Goal: Information Seeking & Learning: Learn about a topic

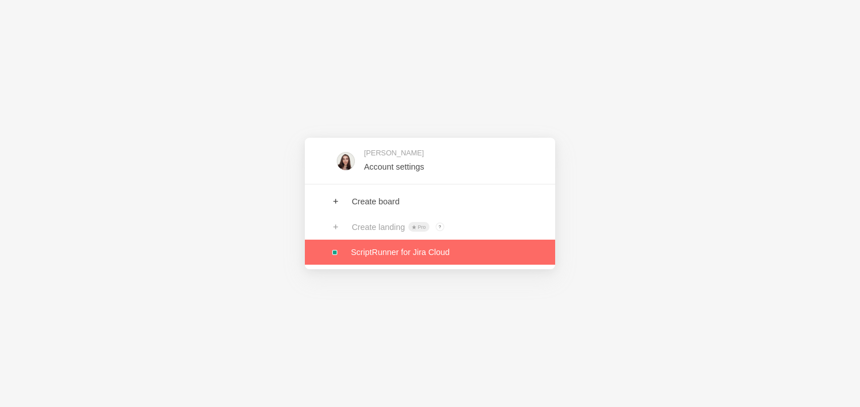
click at [387, 257] on link at bounding box center [430, 251] width 250 height 25
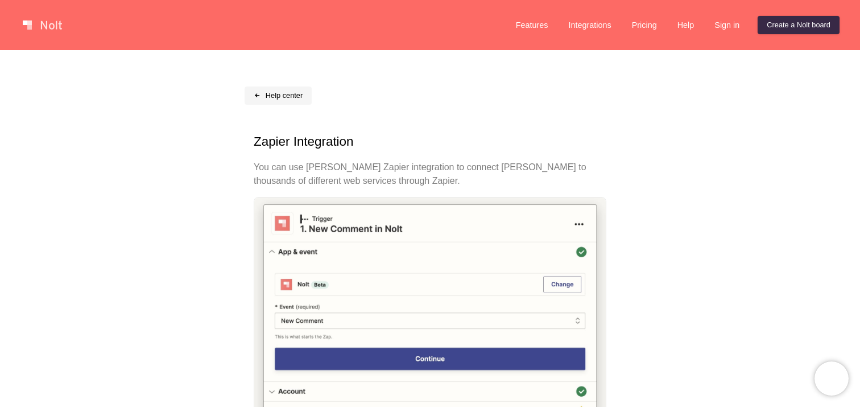
click at [278, 96] on link "Help center" at bounding box center [278, 95] width 67 height 18
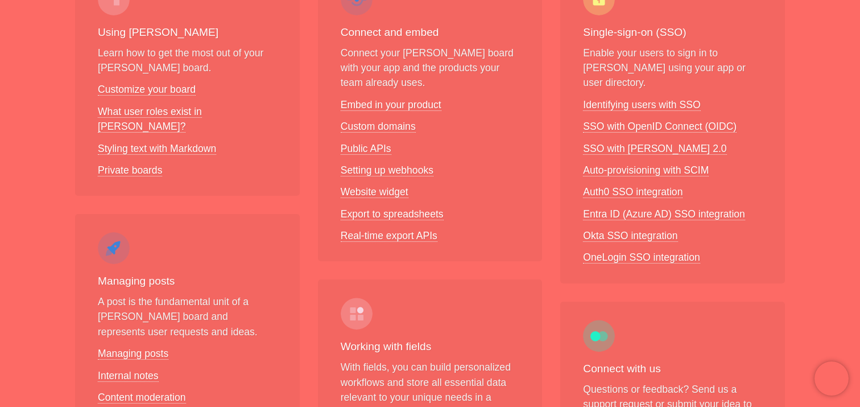
scroll to position [353, 0]
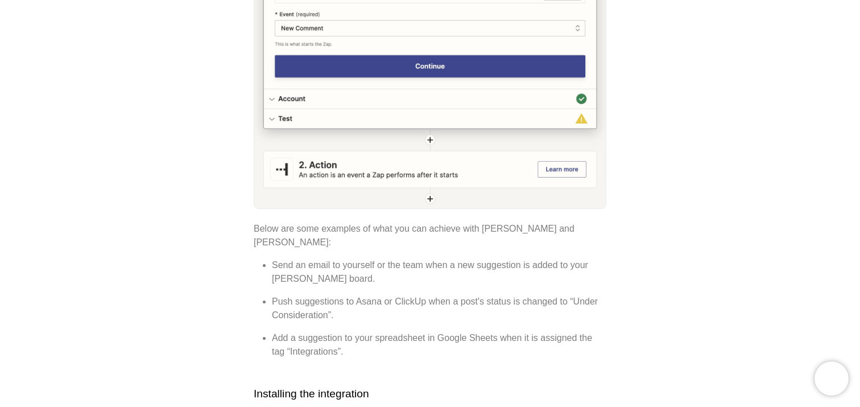
scroll to position [295, 0]
